Goal: Find specific page/section: Find specific page/section

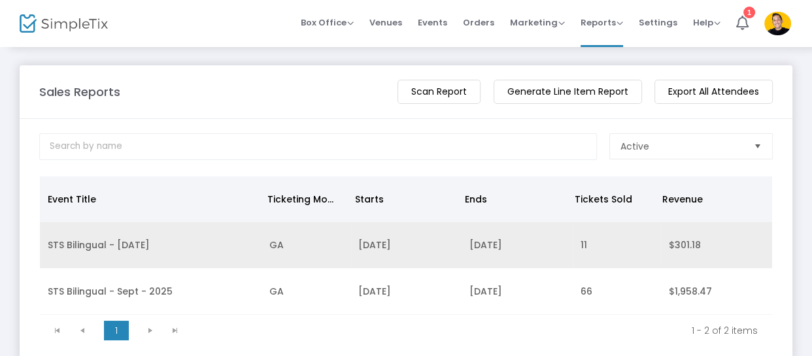
scroll to position [67, 0]
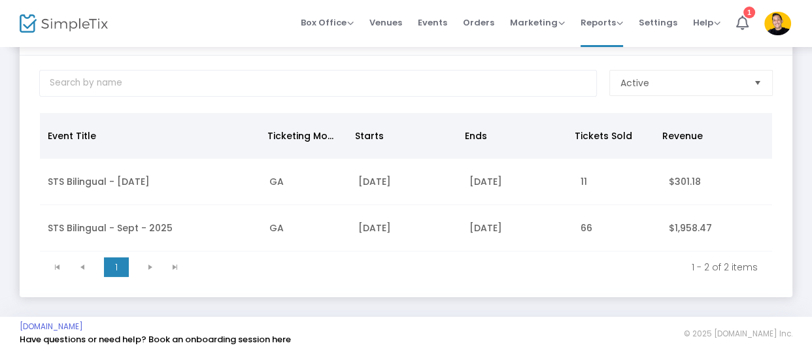
drag, startPoint x: 144, startPoint y: 175, endPoint x: 180, endPoint y: 167, distance: 37.6
click at [144, 175] on td "STS Bilingual - [DATE]" at bounding box center [151, 182] width 222 height 46
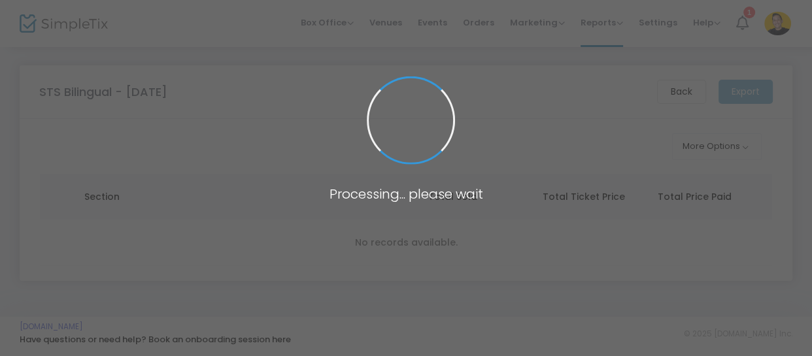
scroll to position [0, 0]
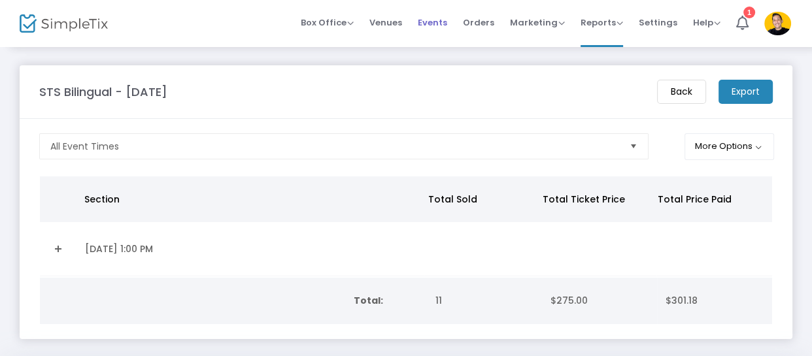
click at [429, 24] on span "Events" at bounding box center [432, 22] width 29 height 33
